Goal: Task Accomplishment & Management: Use online tool/utility

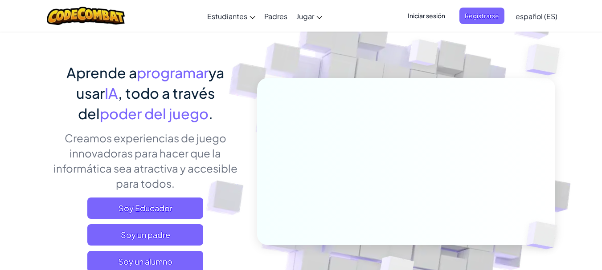
scroll to position [89, 0]
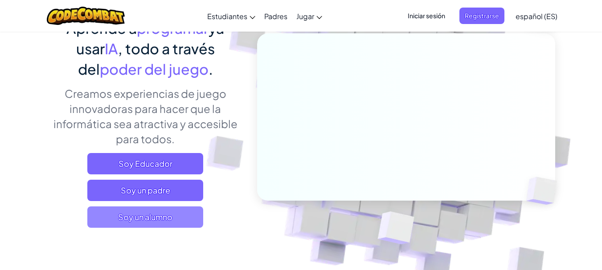
drag, startPoint x: 114, startPoint y: 209, endPoint x: 143, endPoint y: 214, distance: 29.9
drag, startPoint x: 141, startPoint y: 216, endPoint x: 125, endPoint y: 225, distance: 18.0
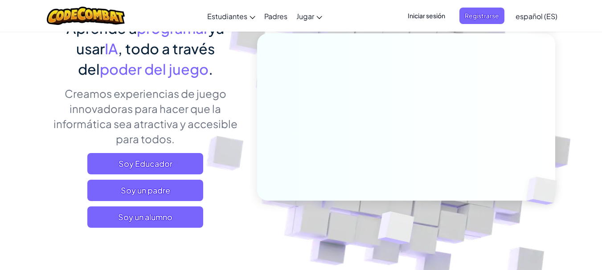
drag, startPoint x: 125, startPoint y: 225, endPoint x: 107, endPoint y: 101, distance: 125.2
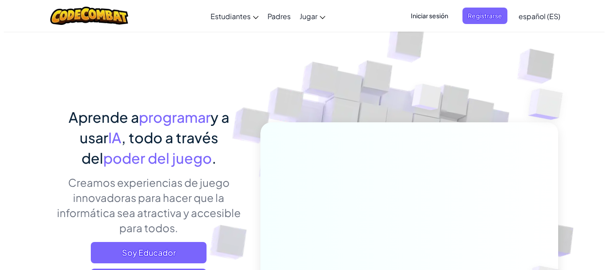
scroll to position [89, 0]
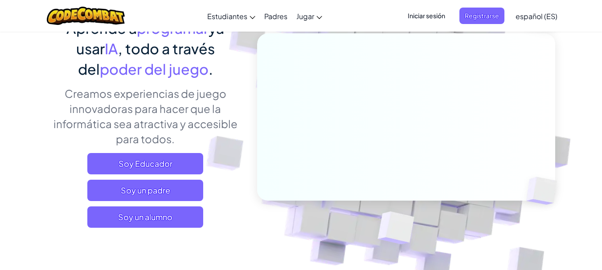
drag, startPoint x: 155, startPoint y: 220, endPoint x: 33, endPoint y: 148, distance: 141.9
drag, startPoint x: 33, startPoint y: 148, endPoint x: 259, endPoint y: 226, distance: 239.3
click at [259, 226] on img at bounding box center [399, 107] width 495 height 495
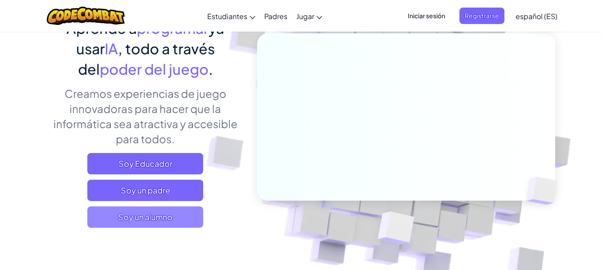
click at [170, 218] on font "Soy un alumno" at bounding box center [145, 217] width 54 height 10
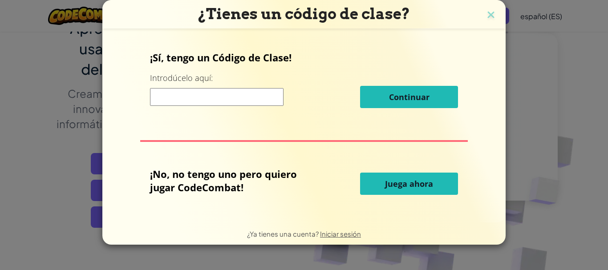
drag, startPoint x: 170, startPoint y: 218, endPoint x: 27, endPoint y: 138, distance: 164.1
click at [27, 138] on div "¿Tienes un código de clase? ¡Sí, tengo un Código de Clase! Introdúcelo aquí: Co…" at bounding box center [304, 135] width 608 height 270
click at [210, 105] on input at bounding box center [217, 97] width 134 height 18
click at [427, 178] on button "Juega ahora" at bounding box center [409, 184] width 98 height 22
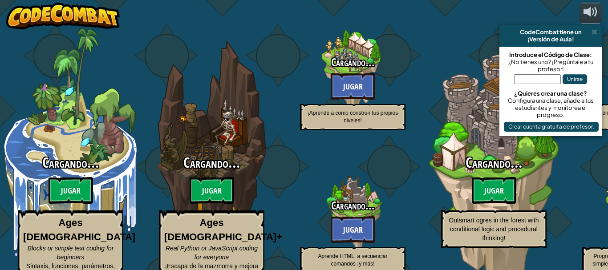
select select "es-ES"
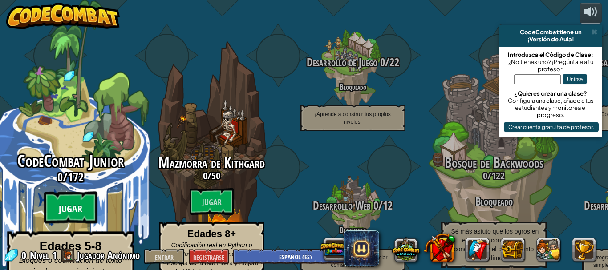
drag, startPoint x: 83, startPoint y: 175, endPoint x: 61, endPoint y: 178, distance: 22.1
click at [61, 192] on btn "Jugar" at bounding box center [70, 208] width 53 height 32
select select "es-ES"
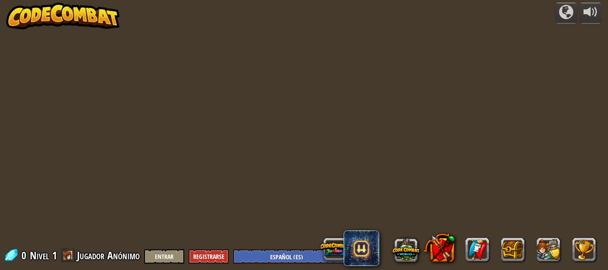
select select "es-ES"
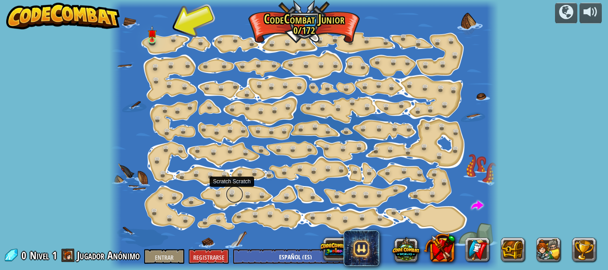
click at [233, 190] on link at bounding box center [235, 195] width 18 height 18
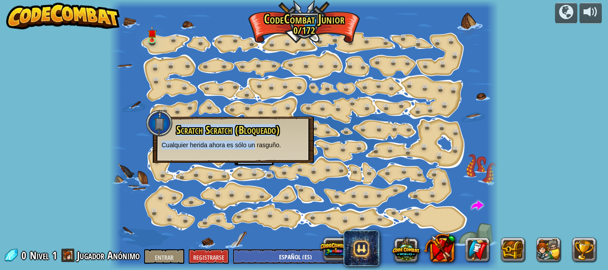
drag, startPoint x: 256, startPoint y: 153, endPoint x: 265, endPoint y: 170, distance: 19.3
click at [265, 170] on div "Cambio de Paso (Bloqueado) Cambie los argumentos del paso. Ve inteligentemente …" at bounding box center [305, 135] width 390 height 270
click at [380, 192] on div "Cambio de Paso (Bloqueado) Cambie los argumentos del paso. Ve inteligentemente …" at bounding box center [305, 135] width 390 height 270
drag, startPoint x: 282, startPoint y: 82, endPoint x: 288, endPoint y: 61, distance: 21.4
drag, startPoint x: 288, startPoint y: 61, endPoint x: 293, endPoint y: 72, distance: 11.8
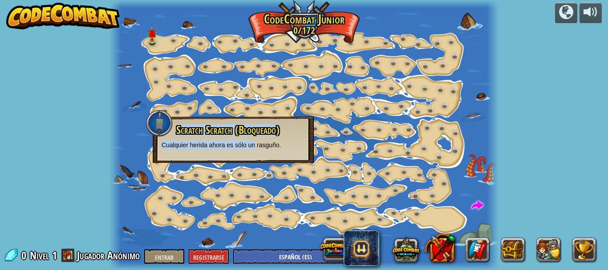
click at [293, 72] on div at bounding box center [305, 135] width 390 height 270
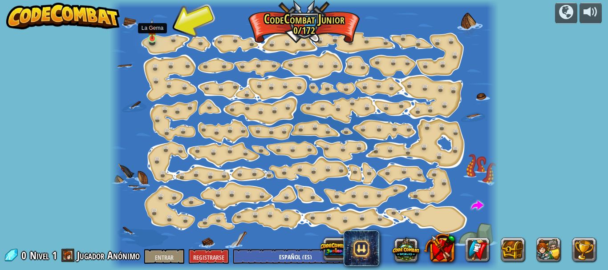
click at [156, 37] on img at bounding box center [152, 29] width 9 height 20
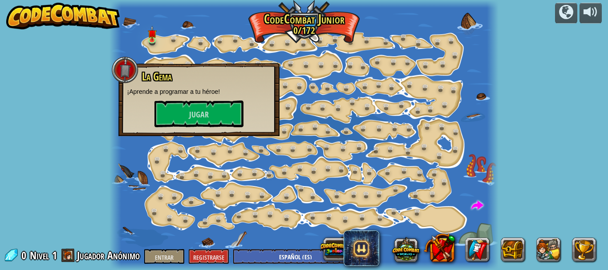
click at [175, 98] on div "La Gema ¡Aprende a programar a tu héroe! Jugar" at bounding box center [198, 99] width 143 height 57
click at [174, 109] on button "Jugar" at bounding box center [199, 114] width 89 height 27
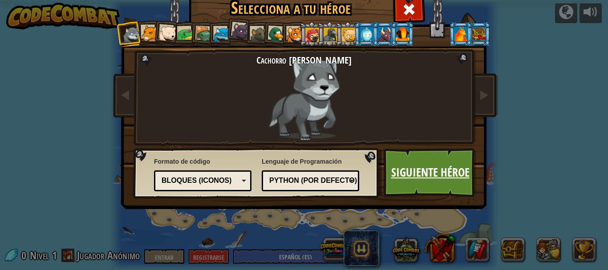
click at [441, 170] on font "Siguiente héroe" at bounding box center [431, 172] width 78 height 16
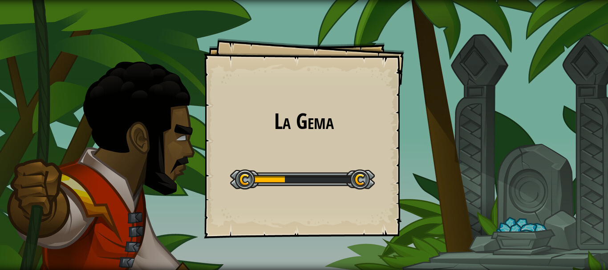
drag, startPoint x: 254, startPoint y: 114, endPoint x: 264, endPoint y: 165, distance: 52.2
click at [254, 114] on div "La Gema Objetivos Nivel inicial Error al cargar desde el servidor. Intenta refr…" at bounding box center [304, 138] width 200 height 200
click at [264, 165] on div "La Gema Objetivos Nivel inicial Error al cargar desde el servidor. Intenta refr…" at bounding box center [304, 135] width 608 height 270
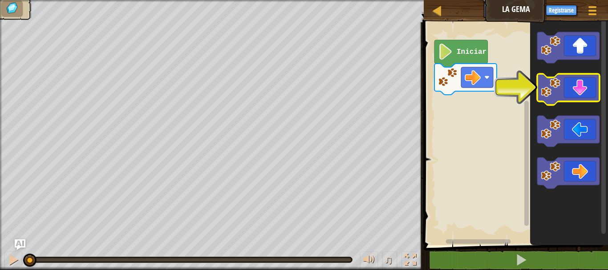
click at [563, 90] on icon "Espacio de trabajo de Blockly" at bounding box center [569, 89] width 62 height 31
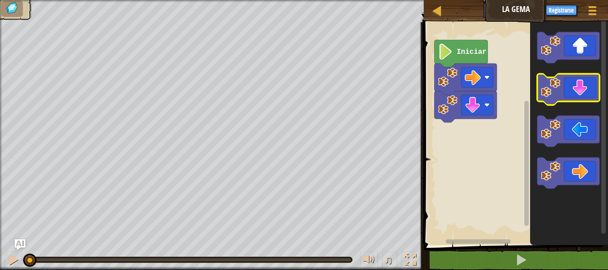
click at [563, 90] on icon "Espacio de trabajo de Blockly" at bounding box center [569, 89] width 62 height 31
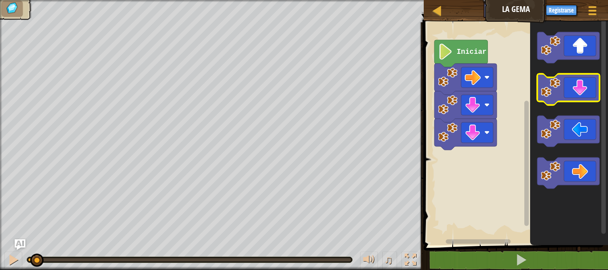
click at [563, 90] on icon "Espacio de trabajo de Blockly" at bounding box center [569, 89] width 62 height 31
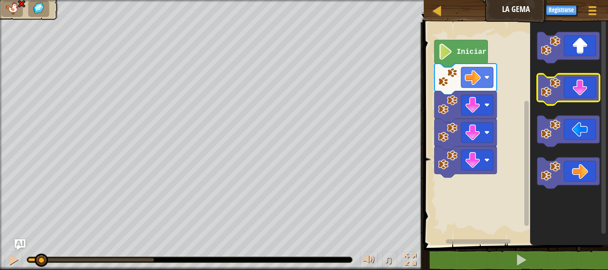
click at [563, 90] on icon "Espacio de trabajo de Blockly" at bounding box center [569, 89] width 62 height 31
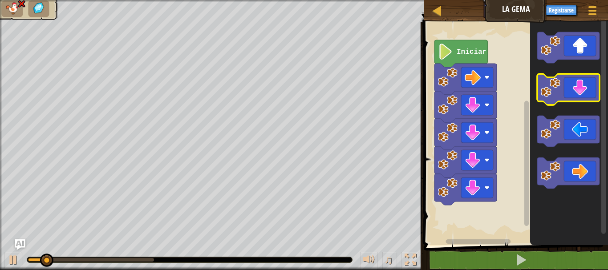
click at [563, 90] on icon "Espacio de trabajo de Blockly" at bounding box center [569, 89] width 62 height 31
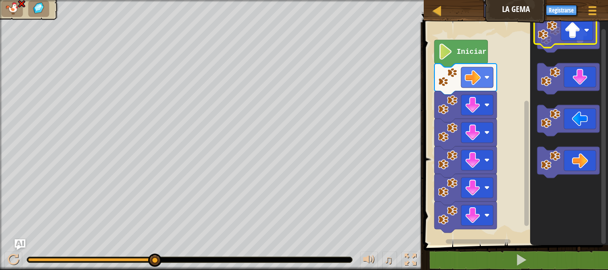
click at [572, 27] on icon "Espacio de trabajo de Blockly" at bounding box center [569, 36] width 62 height 31
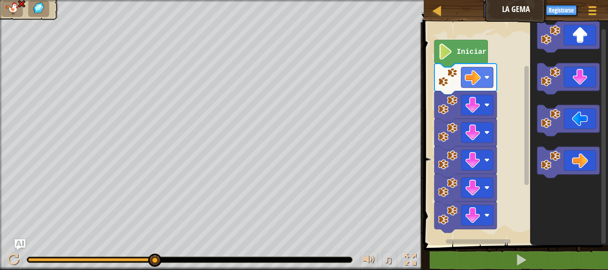
click at [578, 33] on icon "Espacio de trabajo de Blockly" at bounding box center [569, 36] width 62 height 31
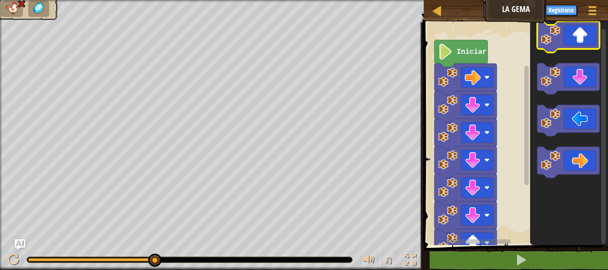
click at [578, 33] on icon "Espacio de trabajo de Blockly" at bounding box center [569, 36] width 62 height 31
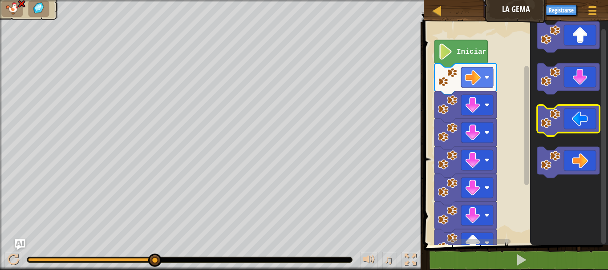
click at [589, 117] on icon "Espacio de trabajo de Blockly" at bounding box center [569, 120] width 62 height 31
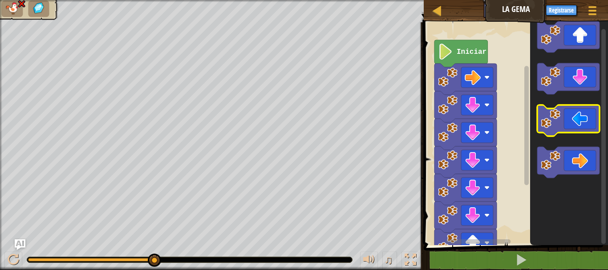
click at [589, 117] on icon "Espacio de trabajo de Blockly" at bounding box center [569, 120] width 62 height 31
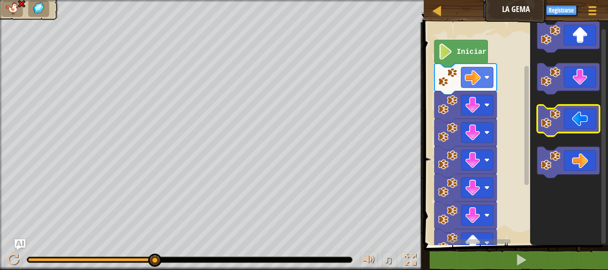
click at [589, 117] on icon "Espacio de trabajo de Blockly" at bounding box center [569, 120] width 62 height 31
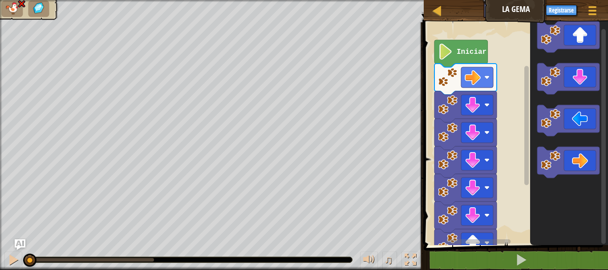
drag, startPoint x: 158, startPoint y: 256, endPoint x: 0, endPoint y: 286, distance: 160.4
click at [0, 0] on html "Mapa La Gema Menú del Juego Registrarse Pregúntale a la IA 1 הההההההההההההההההה…" at bounding box center [304, 0] width 608 height 0
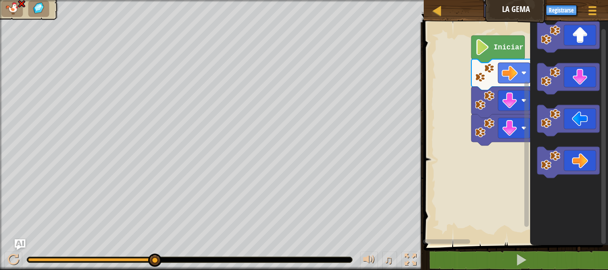
click at [535, 58] on div "Iniciar" at bounding box center [514, 132] width 187 height 228
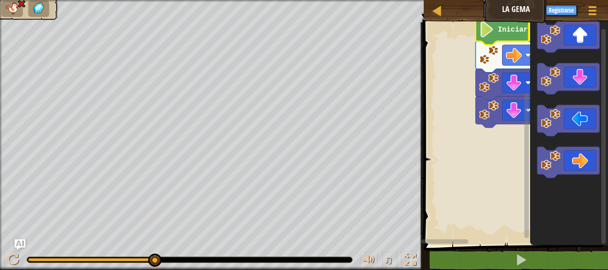
click at [485, 33] on image "Espacio de trabajo de Blockly" at bounding box center [487, 29] width 15 height 16
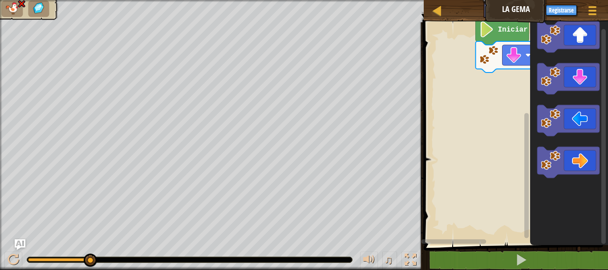
click at [468, 58] on rect "Espacio de trabajo de Blockly" at bounding box center [514, 132] width 187 height 228
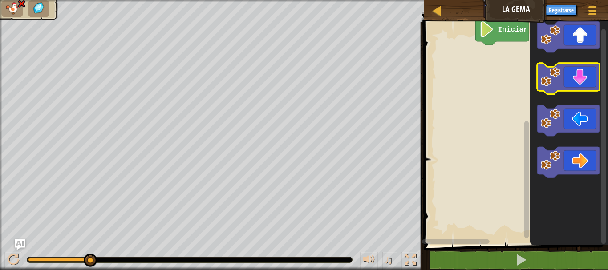
click at [588, 90] on icon "Espacio de trabajo de Blockly" at bounding box center [569, 78] width 62 height 31
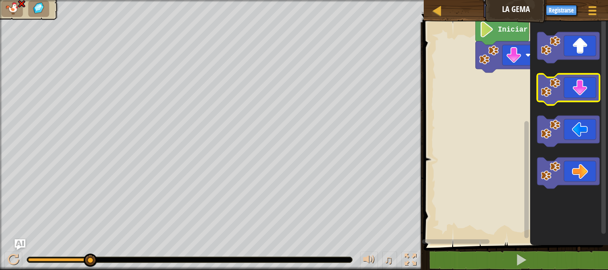
click at [590, 91] on icon "Espacio de trabajo de Blockly" at bounding box center [569, 89] width 62 height 31
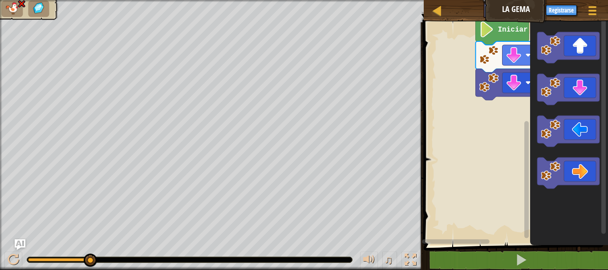
click at [37, 229] on div "♫ Cachorro de lobo" at bounding box center [304, 135] width 608 height 270
click at [33, 256] on div "♫" at bounding box center [212, 258] width 424 height 27
drag, startPoint x: 87, startPoint y: 251, endPoint x: 0, endPoint y: 249, distance: 86.9
drag, startPoint x: 126, startPoint y: 288, endPoint x: 120, endPoint y: 287, distance: 5.8
click at [564, 49] on icon "Espacio de trabajo de Blockly" at bounding box center [569, 47] width 62 height 31
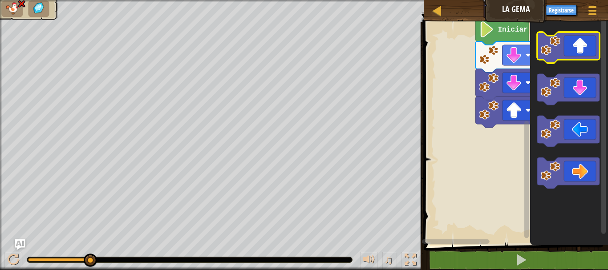
click at [573, 41] on icon "Espacio de trabajo de Blockly" at bounding box center [569, 47] width 62 height 31
click at [584, 56] on icon "Espacio de trabajo de Blockly" at bounding box center [569, 47] width 62 height 31
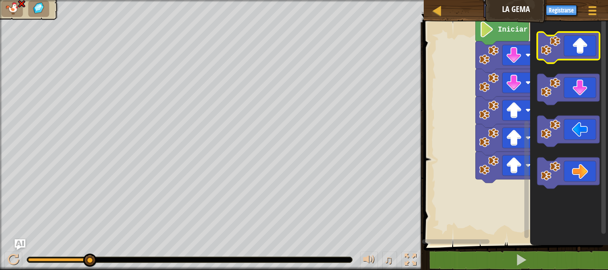
click at [584, 56] on icon "Espacio de trabajo de Blockly" at bounding box center [569, 47] width 62 height 31
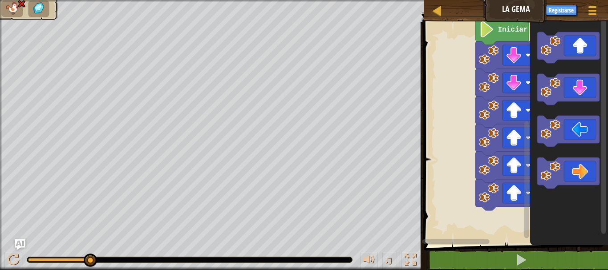
click at [586, 72] on icon "Espacio de trabajo de Blockly" at bounding box center [570, 132] width 78 height 228
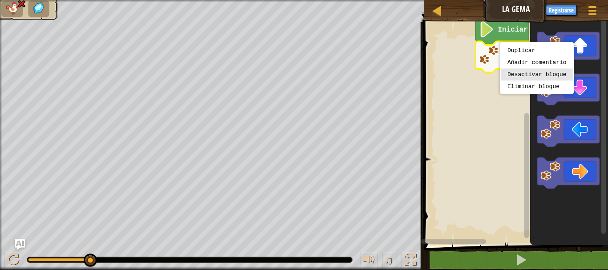
click at [570, 0] on body "Mapa La Gema Menú del Juego Registrarse Pregúntale a la IA 1 הההההההההההההההההה…" at bounding box center [304, 0] width 608 height 0
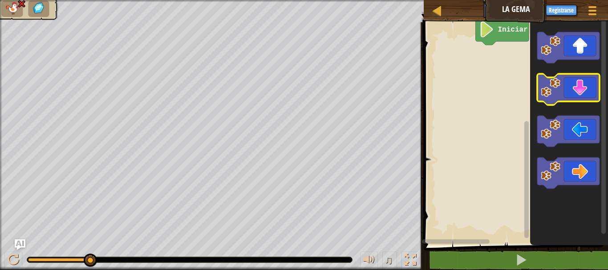
click at [574, 90] on icon "Espacio de trabajo de Blockly" at bounding box center [569, 89] width 62 height 31
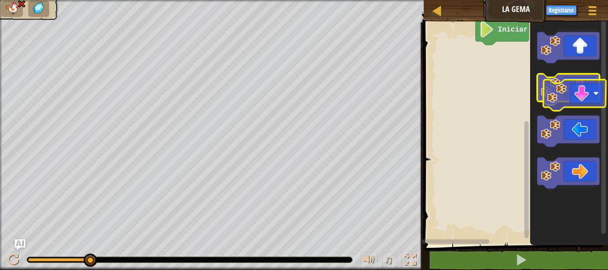
click at [601, 91] on icon "Espacio de trabajo de Blockly" at bounding box center [570, 132] width 78 height 228
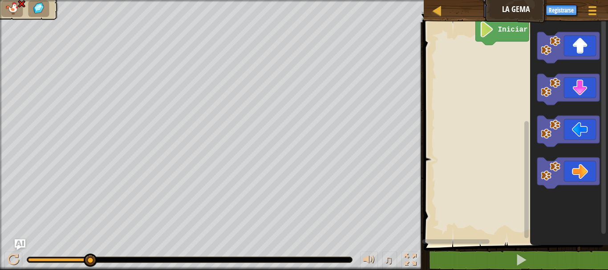
click at [60, 243] on div "♫ Cachorro de lobo" at bounding box center [304, 135] width 608 height 270
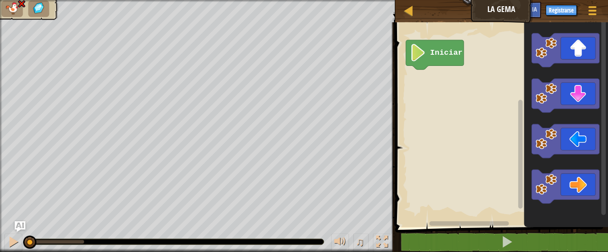
click at [12, 213] on div "♫ Cachorro de lobo" at bounding box center [304, 126] width 608 height 252
drag, startPoint x: 456, startPoint y: 27, endPoint x: 559, endPoint y: 118, distance: 137.5
click at [547, 117] on div "Mapa La Gema Menú del Juego Registrarse Pregúntale a la IA 1 הההההההההההההההההה…" at bounding box center [304, 126] width 608 height 252
click at [596, 95] on icon "Espacio de trabajo de Blockly" at bounding box center [566, 96] width 68 height 34
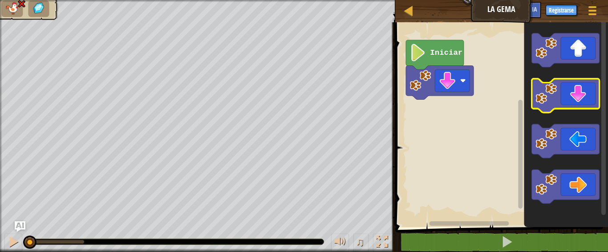
click at [596, 95] on icon "Espacio de trabajo de Blockly" at bounding box center [566, 96] width 68 height 34
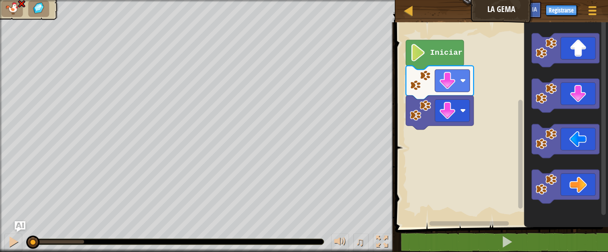
drag, startPoint x: 90, startPoint y: 238, endPoint x: 32, endPoint y: 234, distance: 57.6
click at [32, 234] on div "♫" at bounding box center [198, 239] width 396 height 27
click at [582, 111] on rect "Espacio de trabajo de Blockly" at bounding box center [566, 96] width 68 height 34
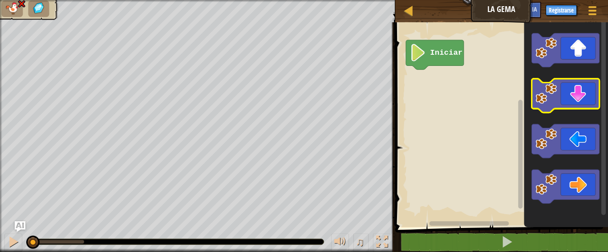
click at [599, 90] on icon "Espacio de trabajo de Blockly" at bounding box center [566, 96] width 68 height 34
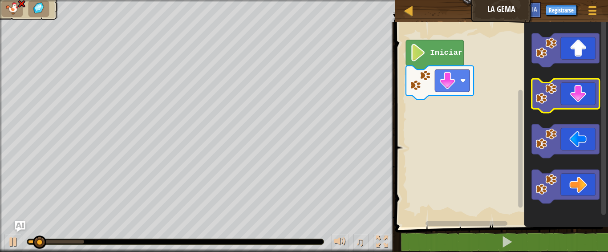
click at [591, 93] on icon "Espacio de trabajo de Blockly" at bounding box center [566, 96] width 68 height 34
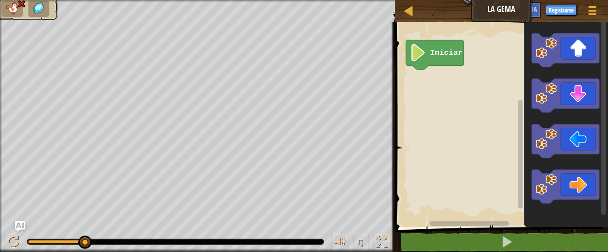
drag, startPoint x: 98, startPoint y: 241, endPoint x: 180, endPoint y: 269, distance: 87.3
drag, startPoint x: 84, startPoint y: 237, endPoint x: 130, endPoint y: 241, distance: 46.6
drag, startPoint x: 90, startPoint y: 232, endPoint x: 117, endPoint y: 237, distance: 27.7
click at [117, 237] on div "♫" at bounding box center [198, 239] width 396 height 27
drag, startPoint x: 117, startPoint y: 237, endPoint x: 134, endPoint y: 243, distance: 17.5
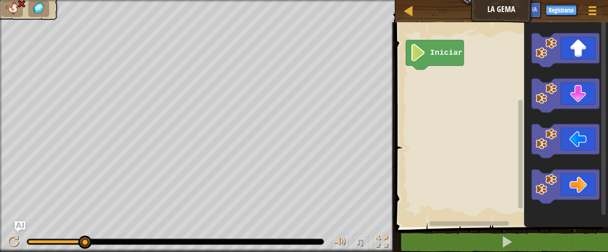
click at [133, 235] on div "♫" at bounding box center [198, 239] width 396 height 27
click at [130, 235] on div "♫" at bounding box center [198, 239] width 396 height 27
drag, startPoint x: 98, startPoint y: 231, endPoint x: 123, endPoint y: 245, distance: 28.3
click at [123, 245] on div "♫" at bounding box center [198, 239] width 396 height 27
drag, startPoint x: 90, startPoint y: 233, endPoint x: 141, endPoint y: 236, distance: 50.8
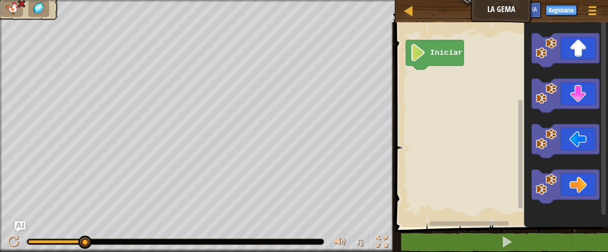
click at [141, 236] on div "♫" at bounding box center [198, 239] width 396 height 27
drag, startPoint x: 83, startPoint y: 239, endPoint x: 110, endPoint y: 243, distance: 27.8
drag, startPoint x: 84, startPoint y: 235, endPoint x: 105, endPoint y: 234, distance: 21.0
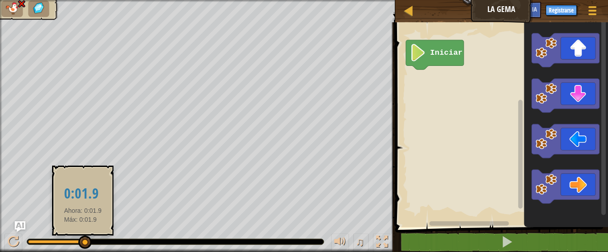
drag, startPoint x: 105, startPoint y: 234, endPoint x: 83, endPoint y: 240, distance: 22.6
click at [83, 240] on div "♫" at bounding box center [198, 239] width 396 height 27
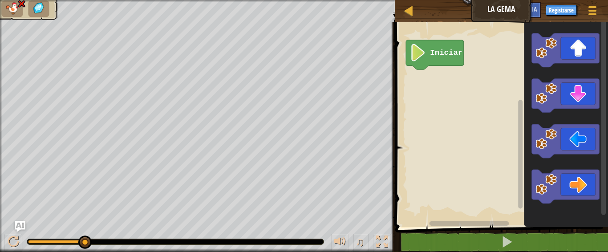
drag, startPoint x: 84, startPoint y: 236, endPoint x: 131, endPoint y: 231, distance: 47.9
drag, startPoint x: 123, startPoint y: 233, endPoint x: 122, endPoint y: 238, distance: 5.0
click at [122, 238] on div "♫" at bounding box center [198, 239] width 396 height 27
drag, startPoint x: 122, startPoint y: 230, endPoint x: 65, endPoint y: 230, distance: 57.0
click at [65, 230] on div "♫" at bounding box center [198, 239] width 396 height 27
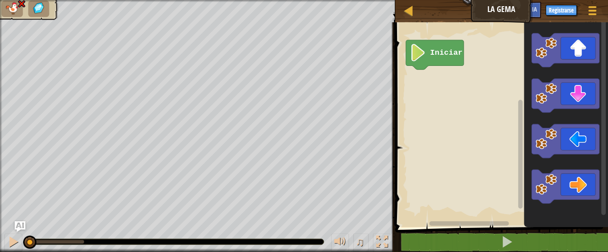
click at [19, 214] on div "♫ Cachorro de lobo" at bounding box center [304, 126] width 608 height 252
click at [569, 93] on icon "Espacio de trabajo de Blockly" at bounding box center [566, 96] width 68 height 34
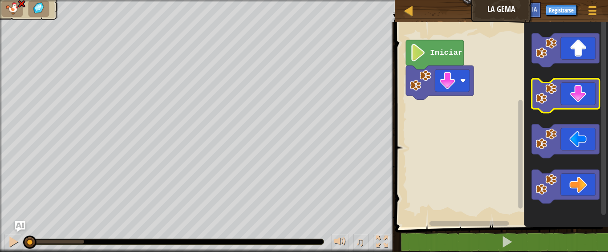
click at [569, 93] on icon "Espacio de trabajo de Blockly" at bounding box center [566, 96] width 68 height 34
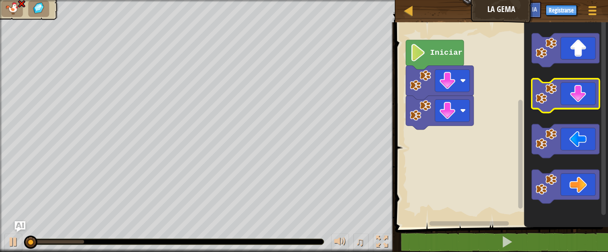
click at [569, 93] on icon "Espacio de trabajo de Blockly" at bounding box center [566, 96] width 68 height 34
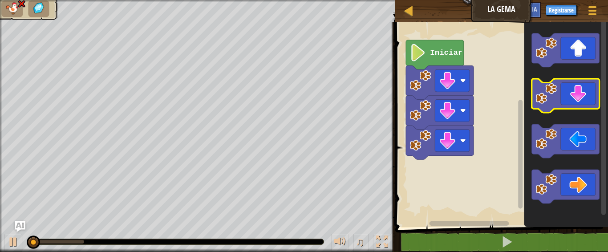
click at [569, 93] on icon "Espacio de trabajo de Blockly" at bounding box center [566, 96] width 68 height 34
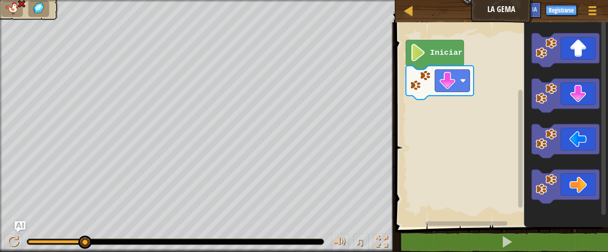
drag, startPoint x: 94, startPoint y: 236, endPoint x: 69, endPoint y: 243, distance: 25.5
